Goal: Task Accomplishment & Management: Manage account settings

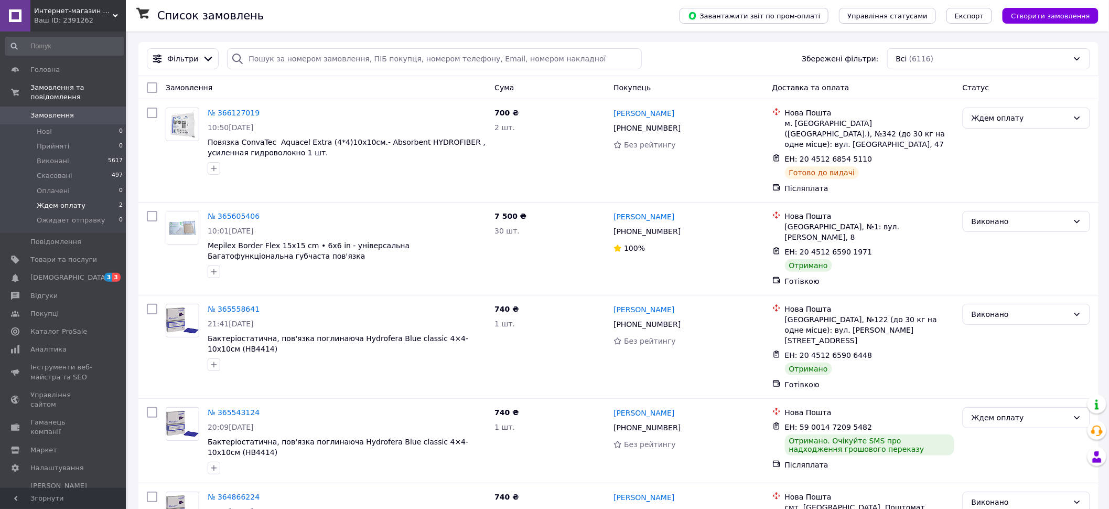
click at [48, 211] on li "Ждем оплату 2" at bounding box center [64, 205] width 129 height 15
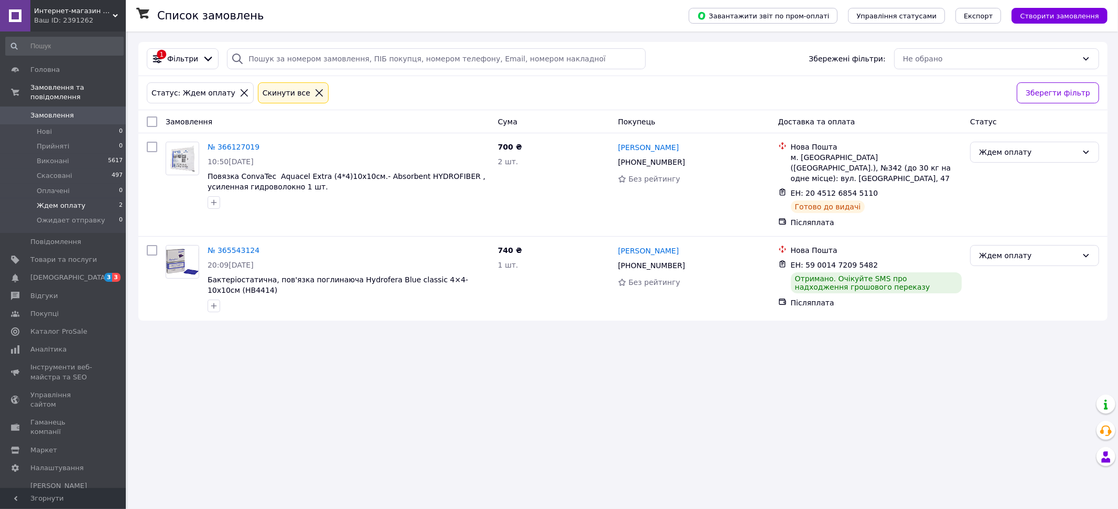
drag, startPoint x: 235, startPoint y: 92, endPoint x: 240, endPoint y: 101, distance: 10.8
click at [240, 92] on icon at bounding box center [244, 92] width 9 height 9
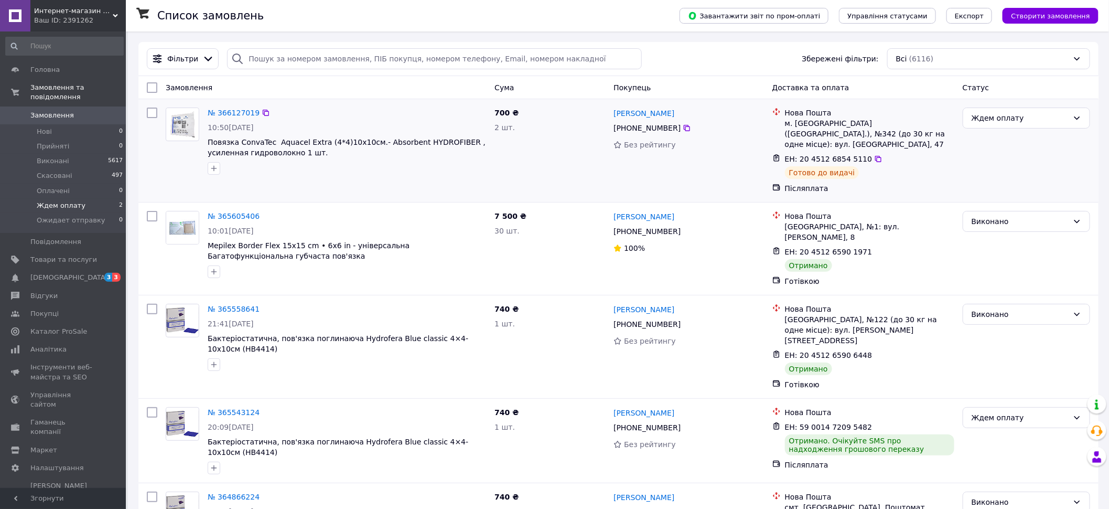
drag, startPoint x: 37, startPoint y: 202, endPoint x: 263, endPoint y: 201, distance: 225.4
click at [38, 202] on span "Ждем оплату" at bounding box center [61, 205] width 49 height 9
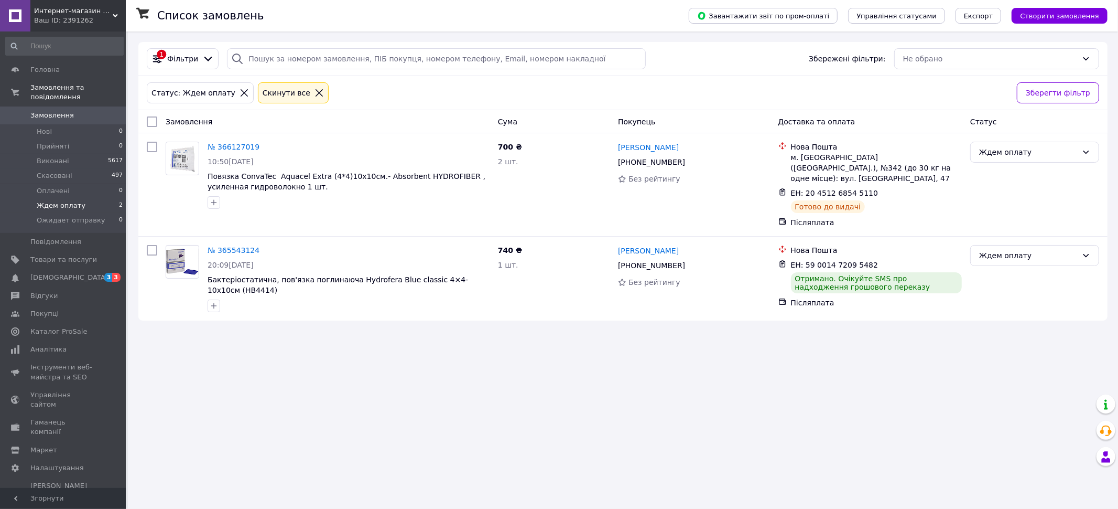
click at [315, 92] on icon at bounding box center [319, 92] width 9 height 9
